Goal: Task Accomplishment & Management: Manage account settings

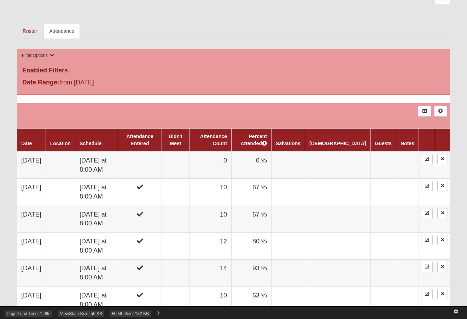
scroll to position [318, 0]
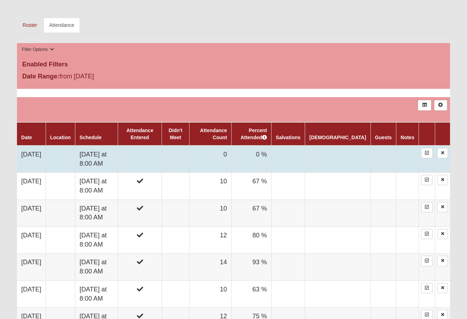
click at [103, 155] on td "Saturday at 8:00 AM" at bounding box center [96, 159] width 43 height 27
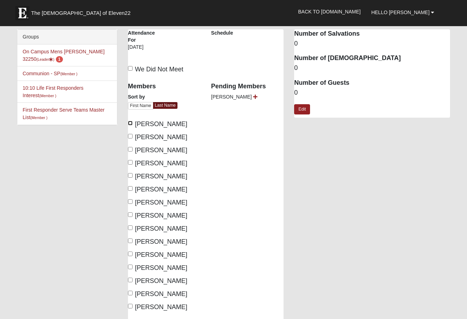
click at [129, 123] on input "[PERSON_NAME]" at bounding box center [130, 123] width 5 height 5
checkbox input "true"
click at [132, 135] on input "Eurenius, Carl" at bounding box center [130, 136] width 5 height 5
checkbox input "true"
click at [131, 162] on input "Ford, David" at bounding box center [130, 162] width 5 height 5
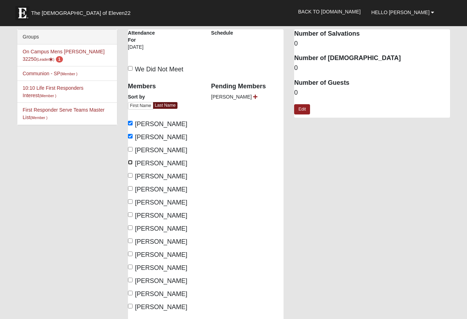
checkbox input "true"
click at [129, 175] on input "Hepperly, Paul" at bounding box center [130, 175] width 5 height 5
checkbox input "true"
drag, startPoint x: 131, startPoint y: 159, endPoint x: 129, endPoint y: 164, distance: 4.6
click at [130, 161] on label "Ford, David" at bounding box center [157, 164] width 59 height 10
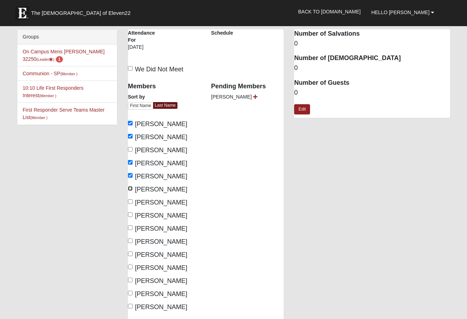
click at [129, 188] on input "Herron, Mark" at bounding box center [130, 188] width 5 height 5
checkbox input "true"
click at [130, 201] on input "Hodge, Rod" at bounding box center [130, 201] width 5 height 5
checkbox input "true"
click at [131, 213] on input "Keller, Steve" at bounding box center [130, 214] width 5 height 5
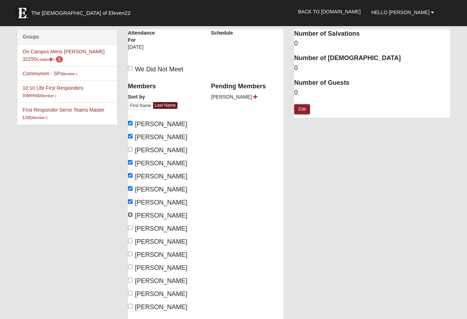
checkbox input "true"
click at [131, 226] on input "Lyle, Bill" at bounding box center [130, 227] width 5 height 5
checkbox input "true"
click at [130, 239] on input "Moos, Blain" at bounding box center [130, 240] width 5 height 5
checkbox input "true"
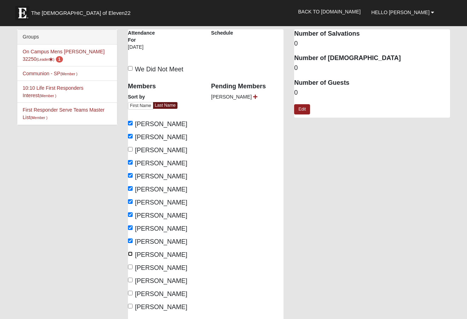
click at [131, 253] on input "Peters, Elijah" at bounding box center [130, 253] width 5 height 5
checkbox input "true"
click at [132, 265] on input "Radney, Jim" at bounding box center [130, 267] width 5 height 5
checkbox input "true"
click at [129, 279] on input "Sartoph, David" at bounding box center [130, 280] width 5 height 5
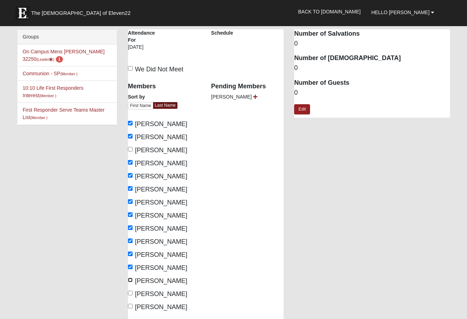
checkbox input "true"
click at [131, 291] on input "Schreiner, Dylan" at bounding box center [130, 293] width 5 height 5
checkbox input "true"
click at [302, 109] on link "Edit" at bounding box center [302, 109] width 16 height 10
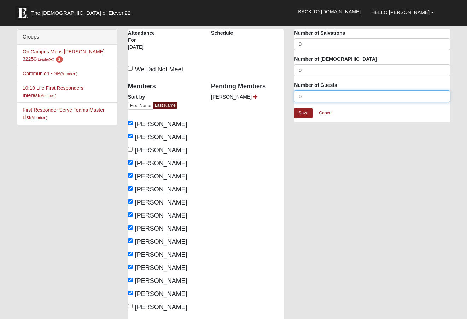
click at [304, 97] on input "0" at bounding box center [372, 96] width 156 height 12
type input "2"
click at [300, 113] on link "Save" at bounding box center [303, 113] width 18 height 10
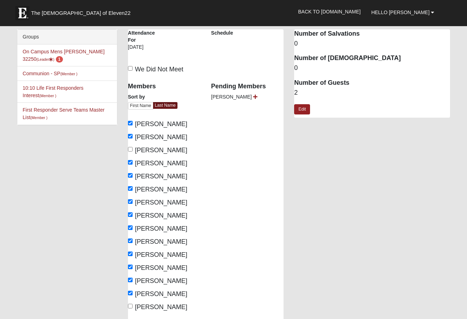
scroll to position [177, 0]
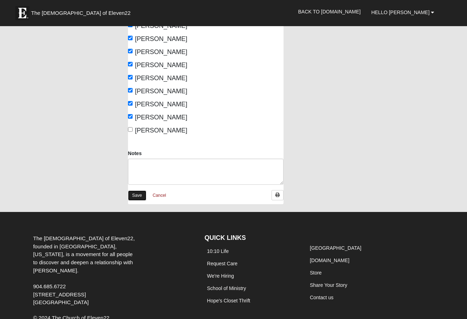
click at [136, 194] on link "Save" at bounding box center [137, 195] width 18 height 10
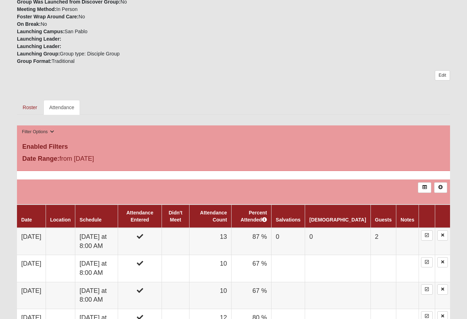
scroll to position [247, 0]
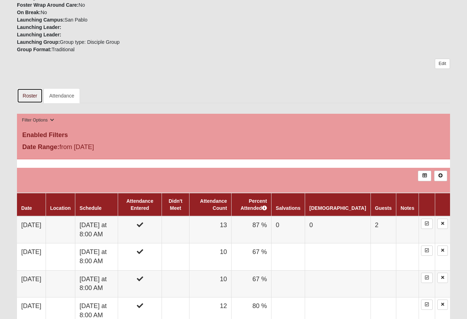
click at [29, 95] on link "Roster" at bounding box center [30, 95] width 26 height 15
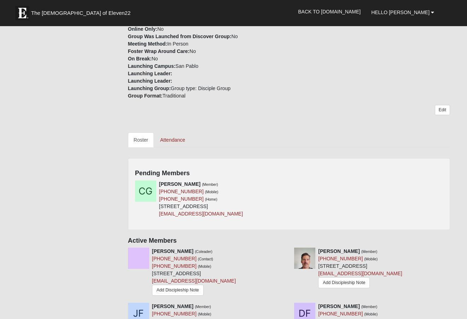
scroll to position [212, 0]
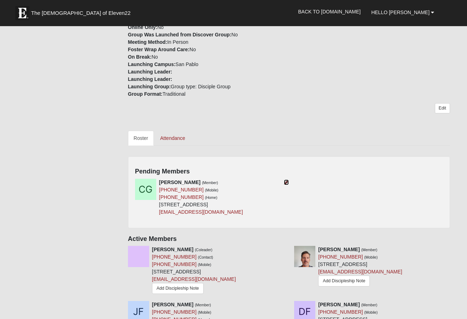
click at [285, 182] on icon at bounding box center [286, 182] width 5 height 5
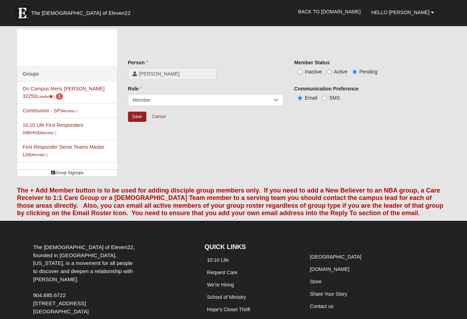
click at [332, 72] on label "Active" at bounding box center [337, 71] width 20 height 7
click at [331, 72] on input "Active" at bounding box center [329, 72] width 5 height 5
radio input "true"
click at [140, 114] on input "Save" at bounding box center [137, 117] width 18 height 10
